Goal: Task Accomplishment & Management: Use online tool/utility

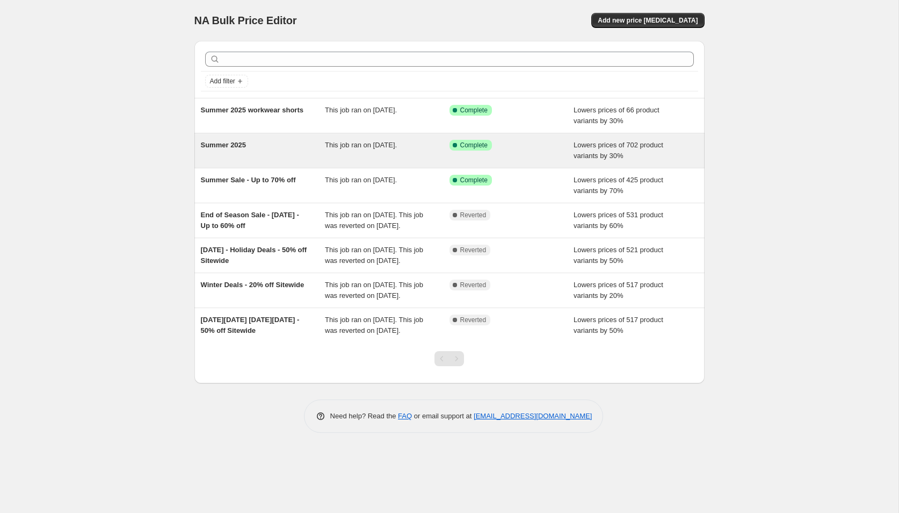
click at [243, 150] on div "Summer 2025" at bounding box center [263, 150] width 125 height 21
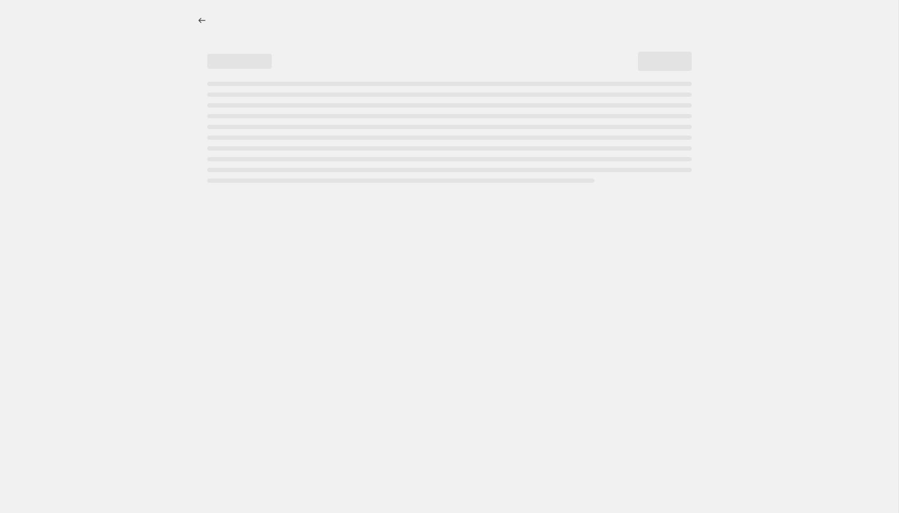
select select "percentage"
select select "collection"
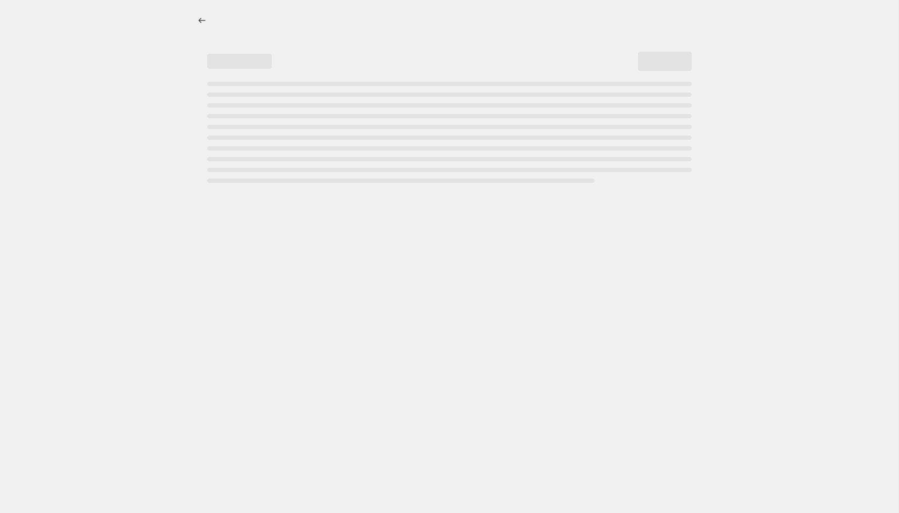
select select "collection"
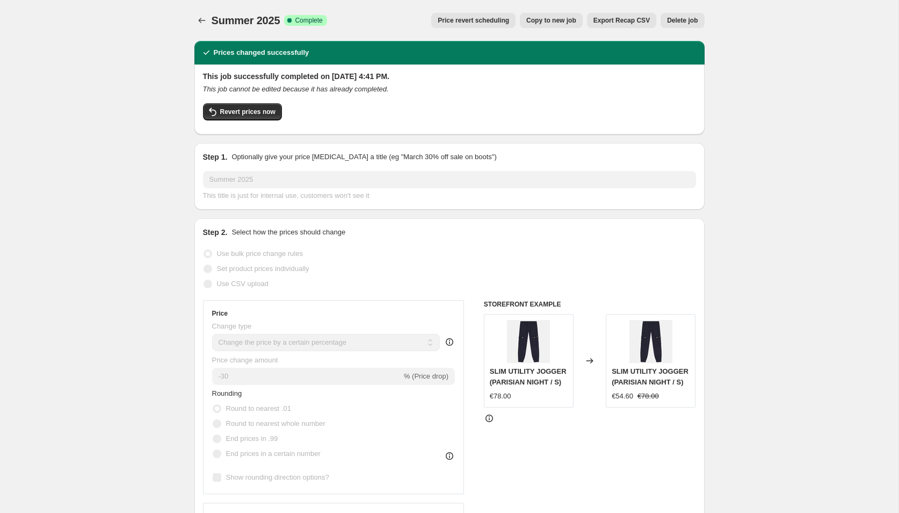
click at [559, 23] on span "Copy to new job" at bounding box center [552, 20] width 50 height 9
select select "percentage"
select select "collection"
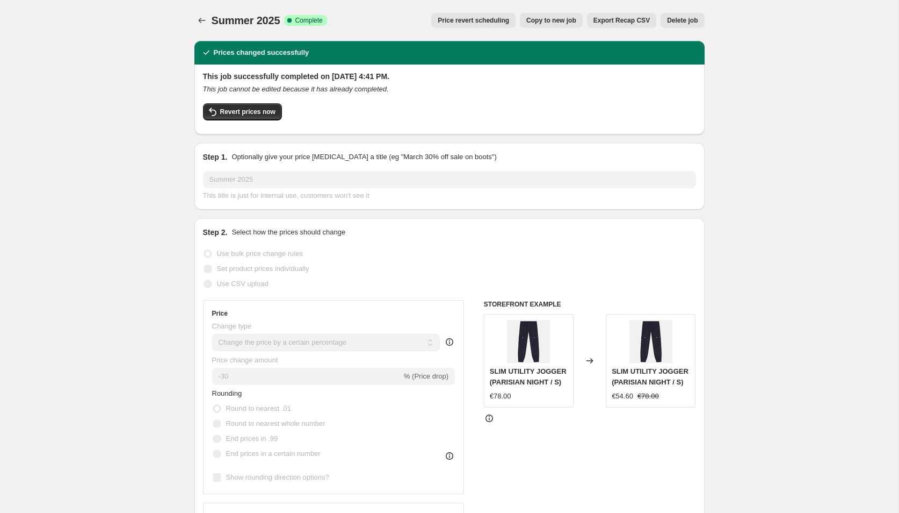
select select "collection"
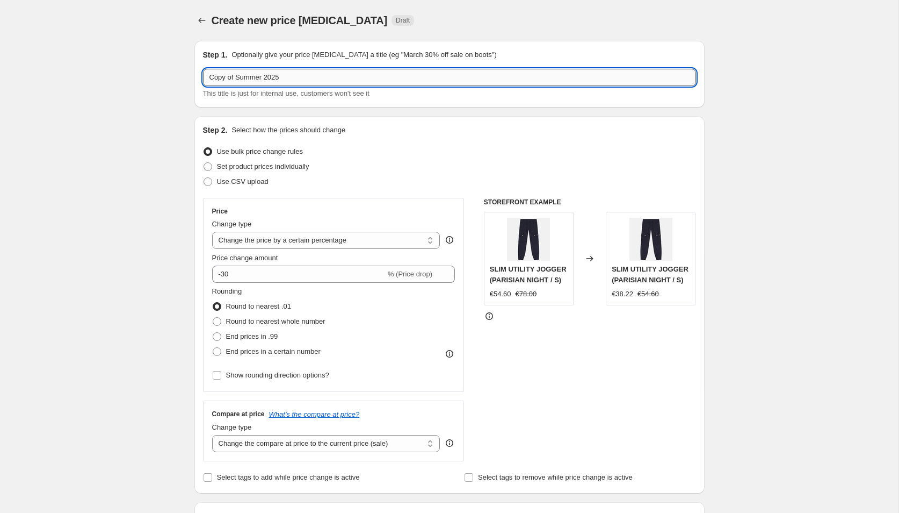
click at [301, 79] on input "Copy of Summer 2025" at bounding box center [449, 77] width 493 height 17
click at [248, 76] on input "Copy of Summer 2025" at bounding box center [449, 77] width 493 height 17
drag, startPoint x: 263, startPoint y: 78, endPoint x: 140, endPoint y: 78, distance: 123.6
click at [309, 82] on input "summer tees 40% off 2025" at bounding box center [449, 77] width 493 height 17
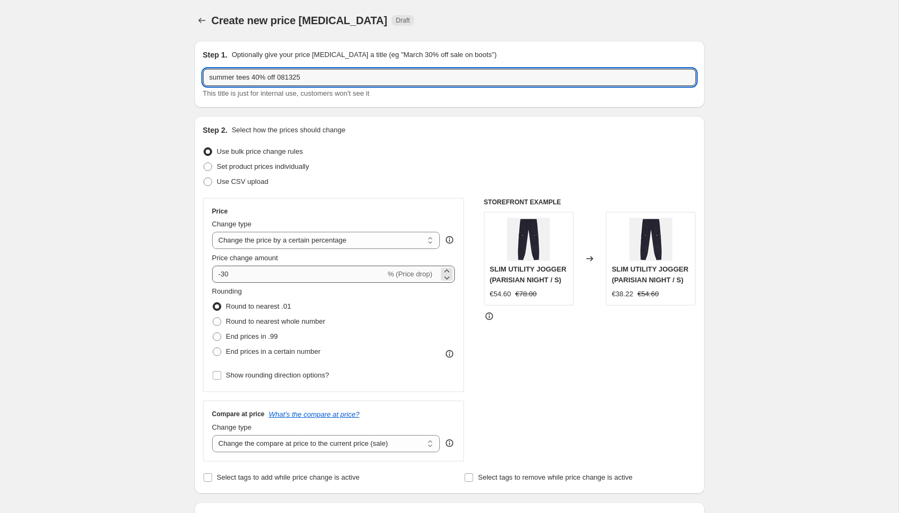
type input "summer tees 40% off 081325"
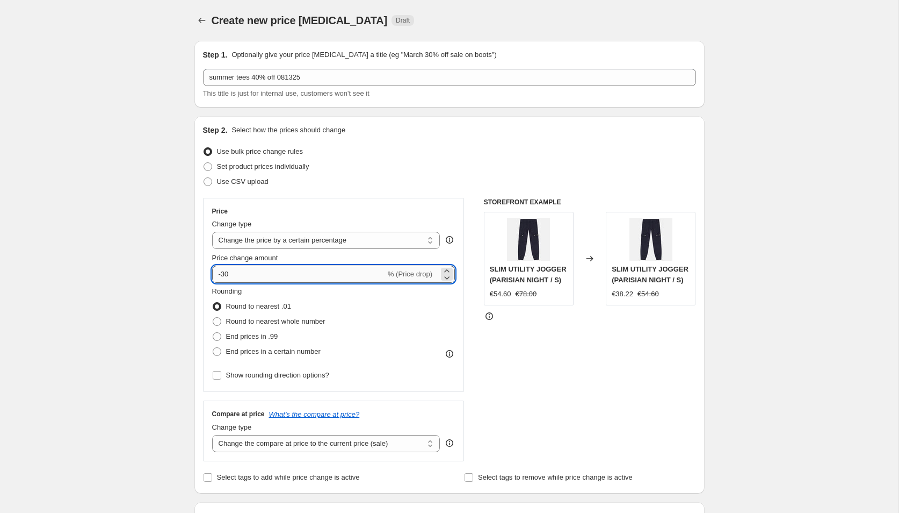
click at [226, 276] on input "-30" at bounding box center [299, 273] width 174 height 17
click at [231, 275] on input "-94" at bounding box center [299, 273] width 174 height 17
type input "-9"
type input "-40"
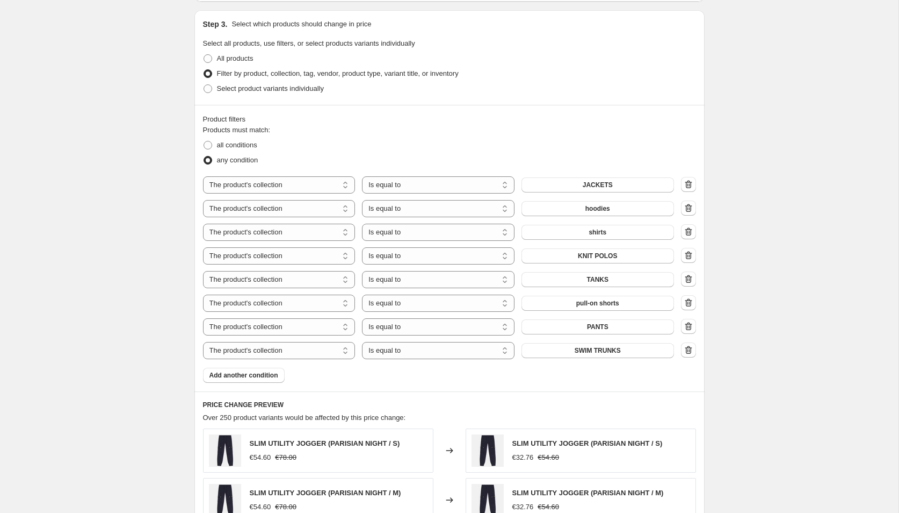
scroll to position [534, 0]
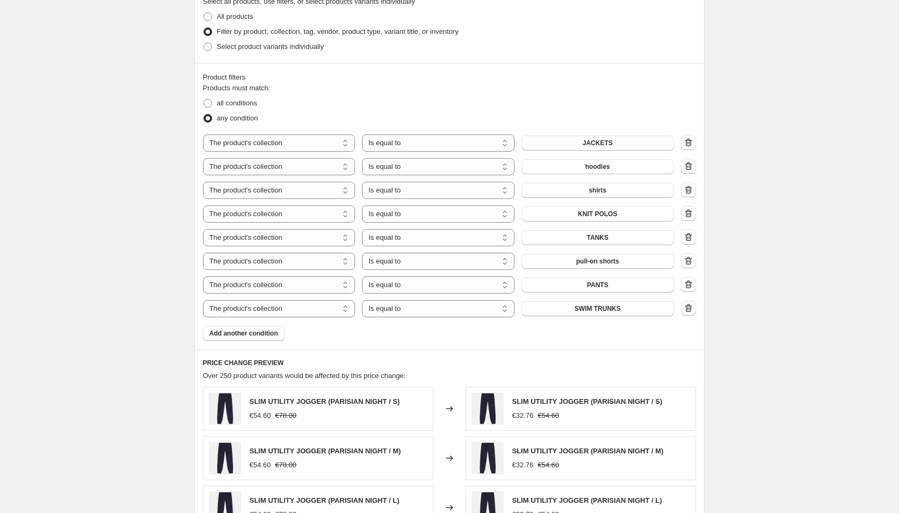
click at [682, 304] on button "button" at bounding box center [688, 307] width 15 height 15
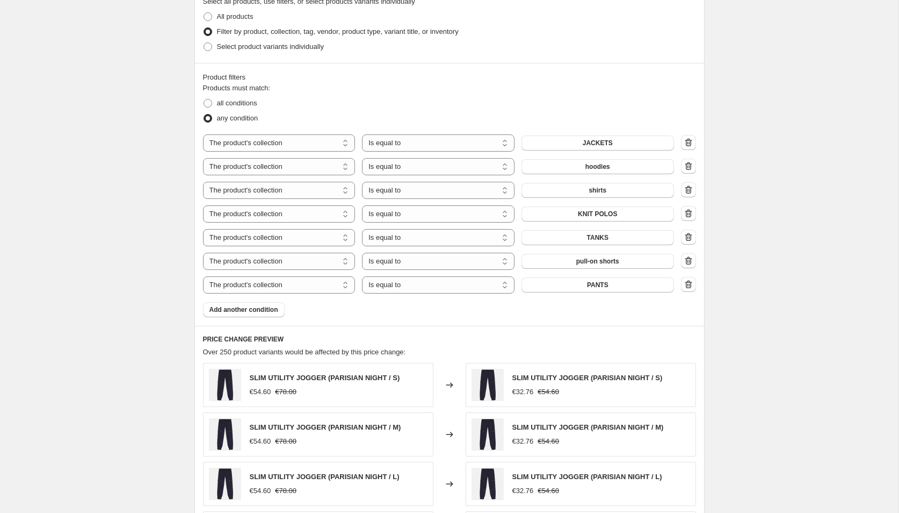
click at [696, 282] on div "Product filters Products must match: all conditions any condition The product T…" at bounding box center [450, 194] width 510 height 263
click at [692, 282] on icon "button" at bounding box center [688, 284] width 11 height 11
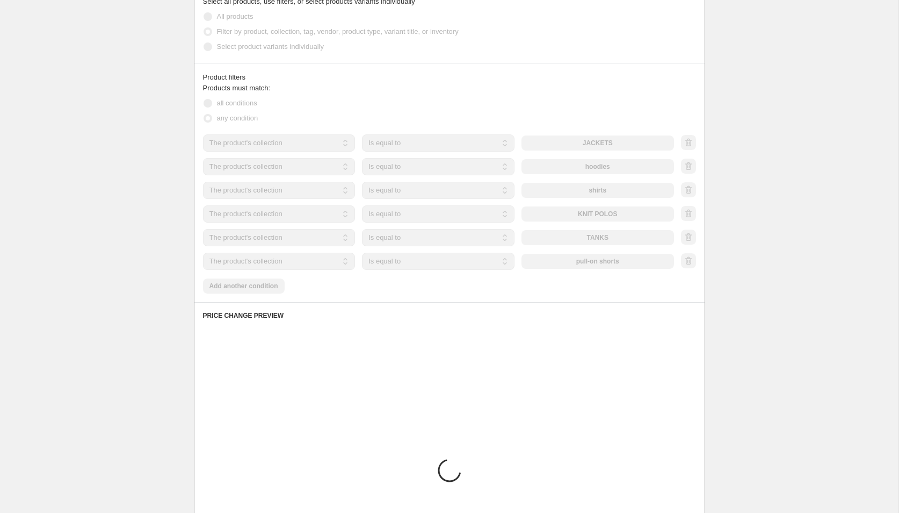
click at [690, 256] on div at bounding box center [688, 261] width 15 height 16
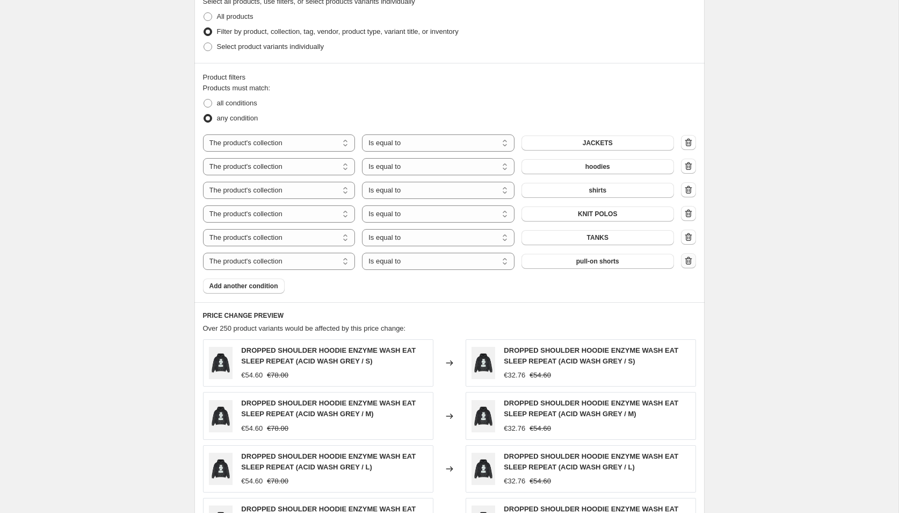
click at [687, 262] on icon "button" at bounding box center [688, 260] width 11 height 11
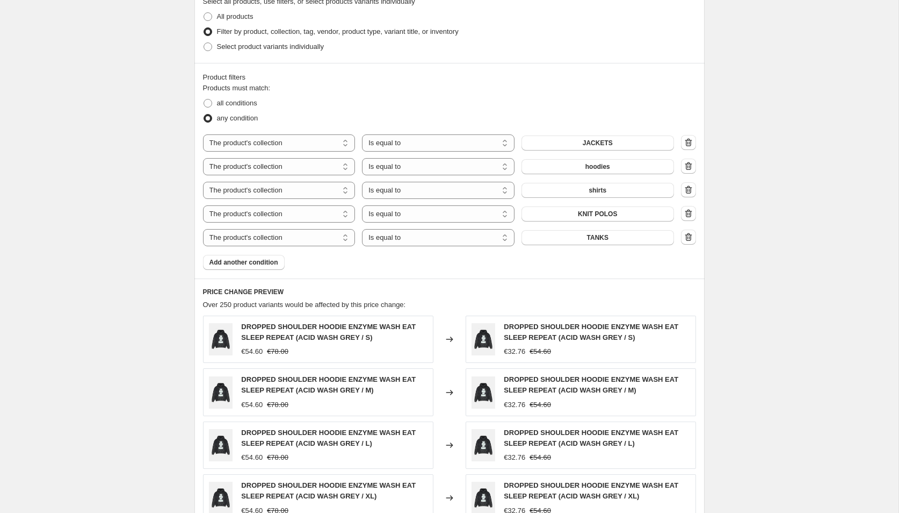
click at [689, 236] on icon "button" at bounding box center [689, 237] width 1 height 3
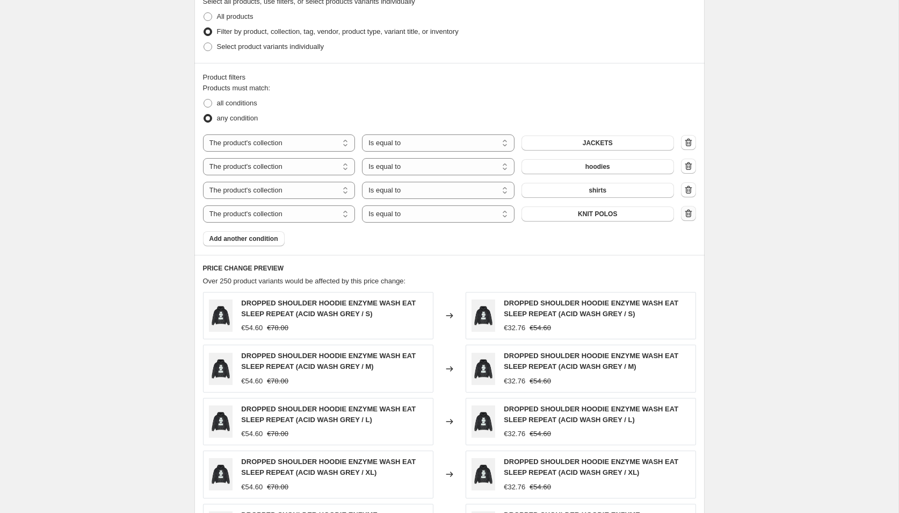
click at [689, 212] on icon "button" at bounding box center [689, 213] width 1 height 3
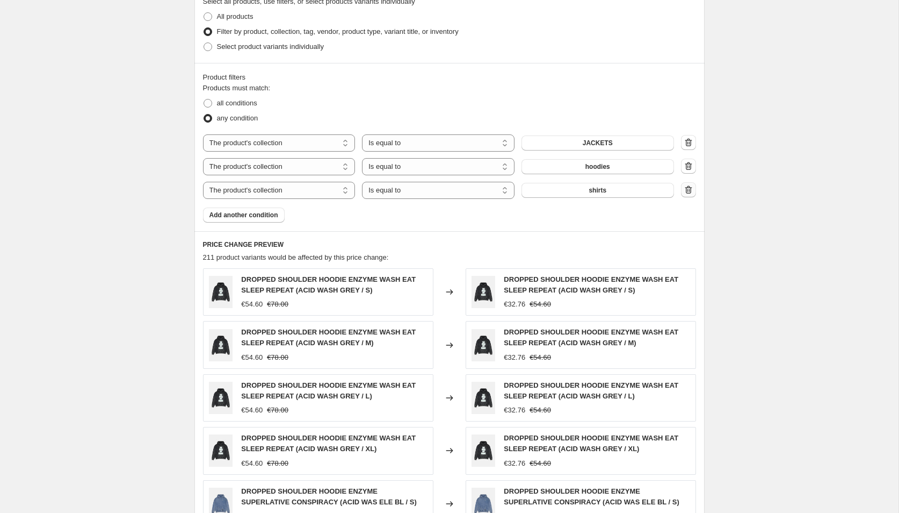
click at [688, 188] on icon "button" at bounding box center [688, 189] width 11 height 11
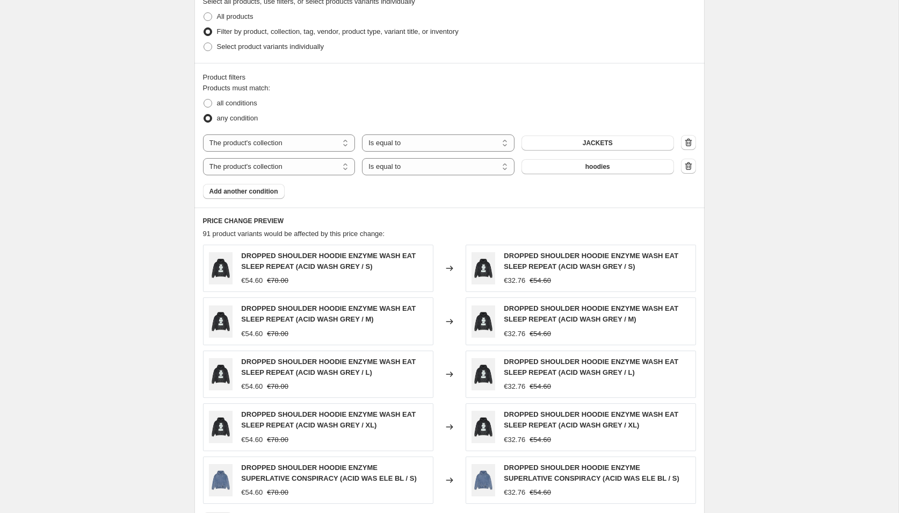
click at [689, 166] on icon "button" at bounding box center [689, 166] width 1 height 3
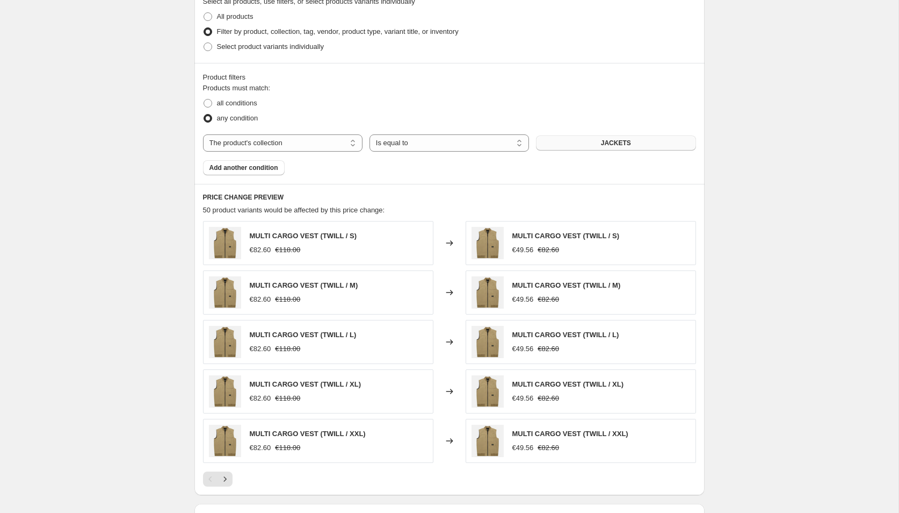
click at [571, 139] on button "JACKETS" at bounding box center [616, 142] width 160 height 15
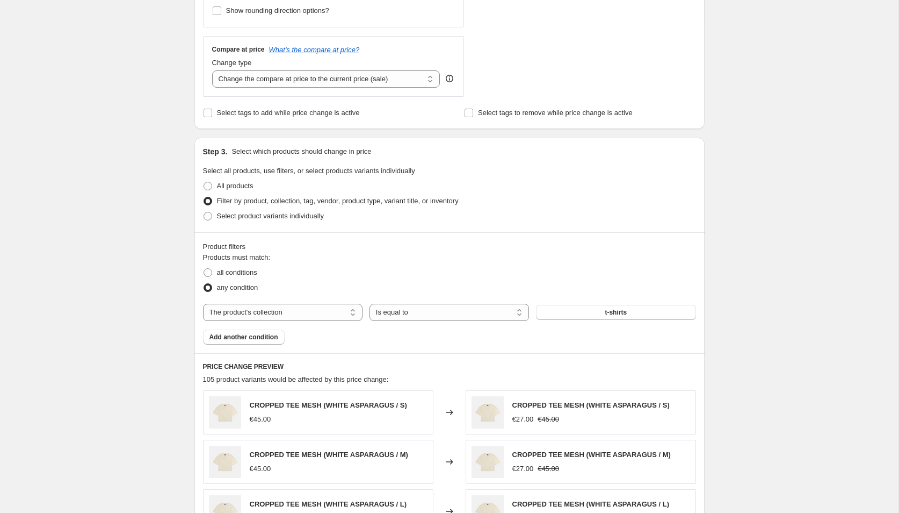
scroll to position [644, 0]
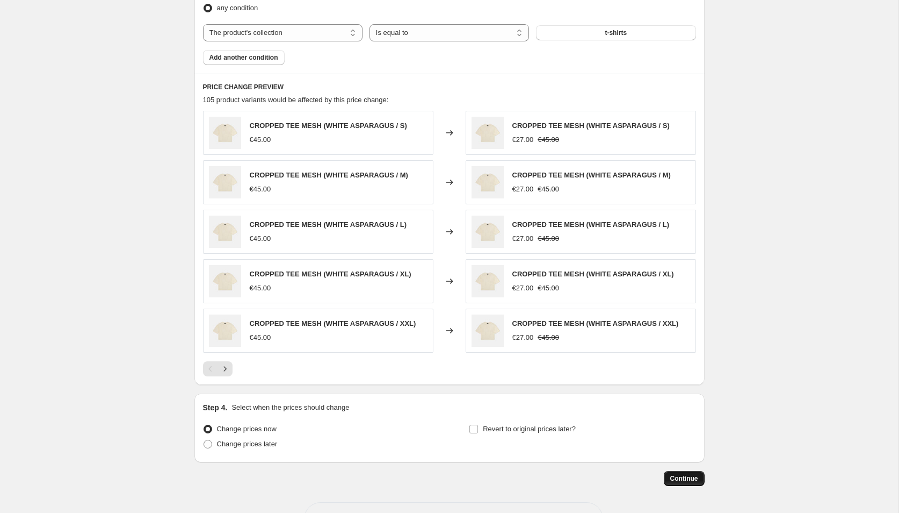
click at [701, 478] on button "Continue" at bounding box center [684, 478] width 41 height 15
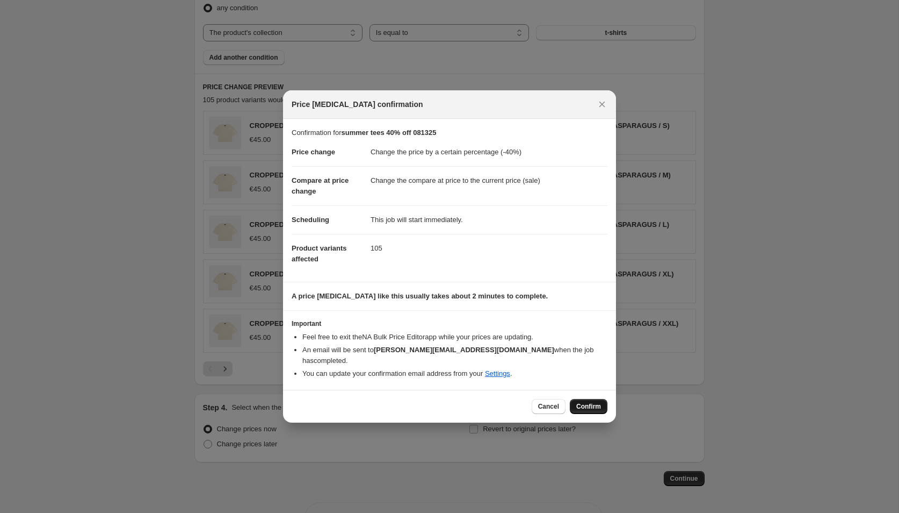
click at [591, 402] on span "Confirm" at bounding box center [589, 406] width 25 height 9
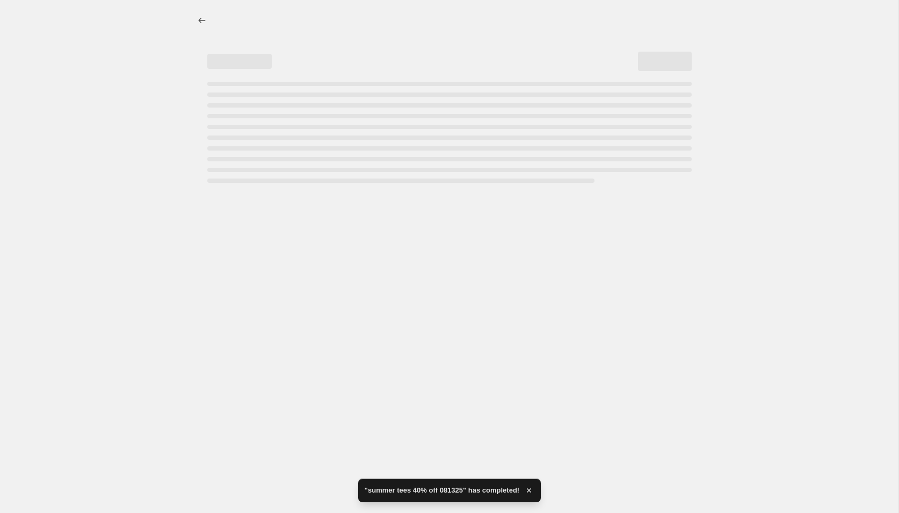
select select "percentage"
select select "collection"
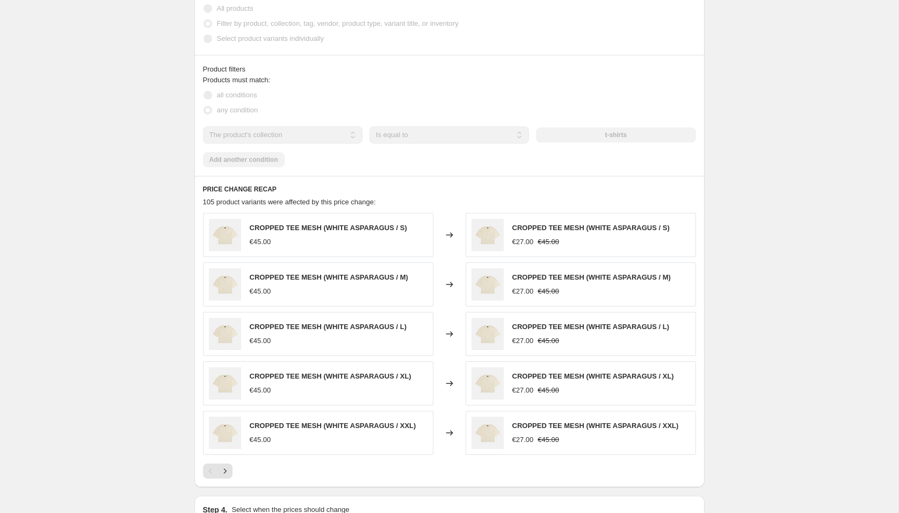
scroll to position [0, 0]
